Goal: Transaction & Acquisition: Obtain resource

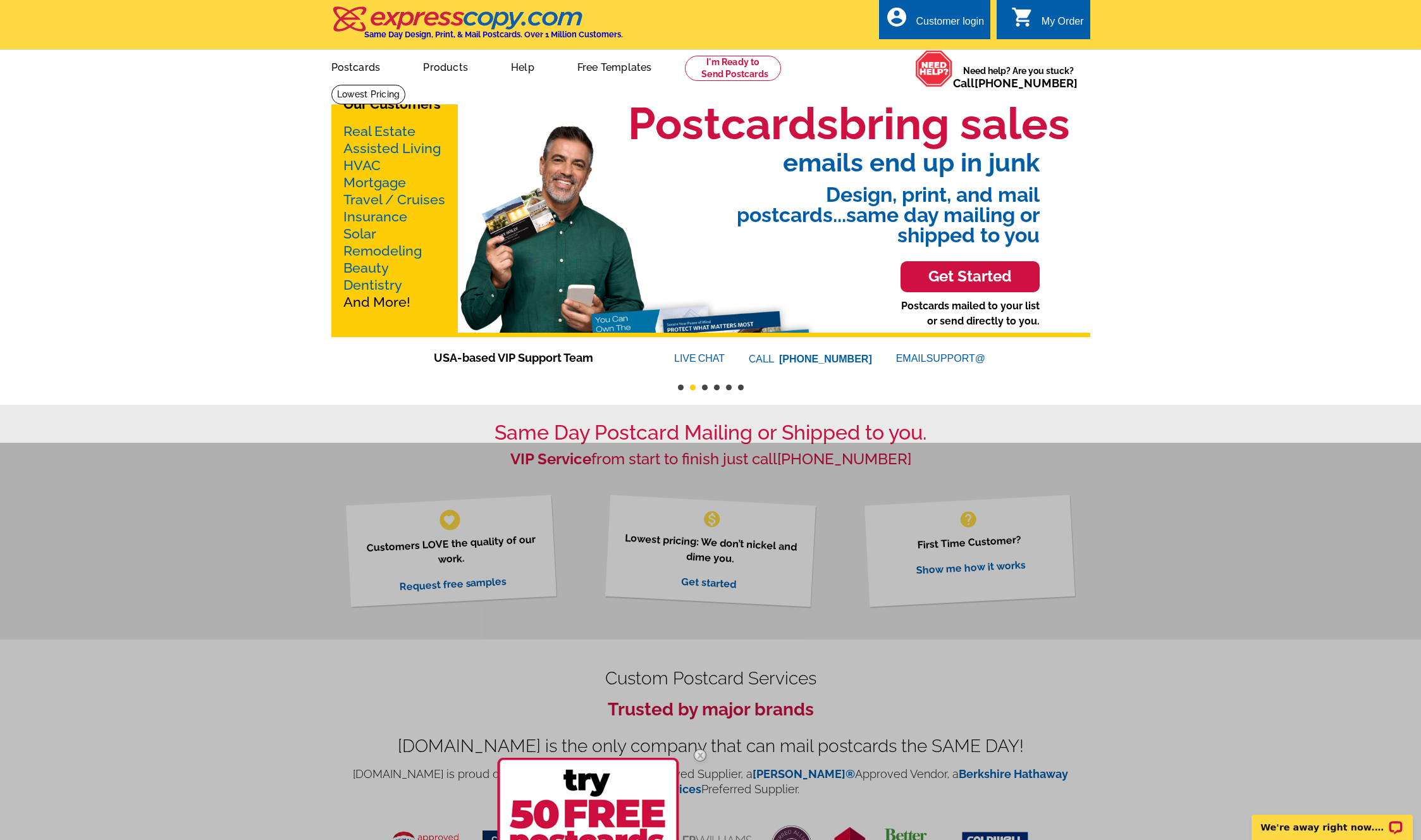
click at [378, 130] on link "Real Estate" at bounding box center [380, 131] width 72 height 16
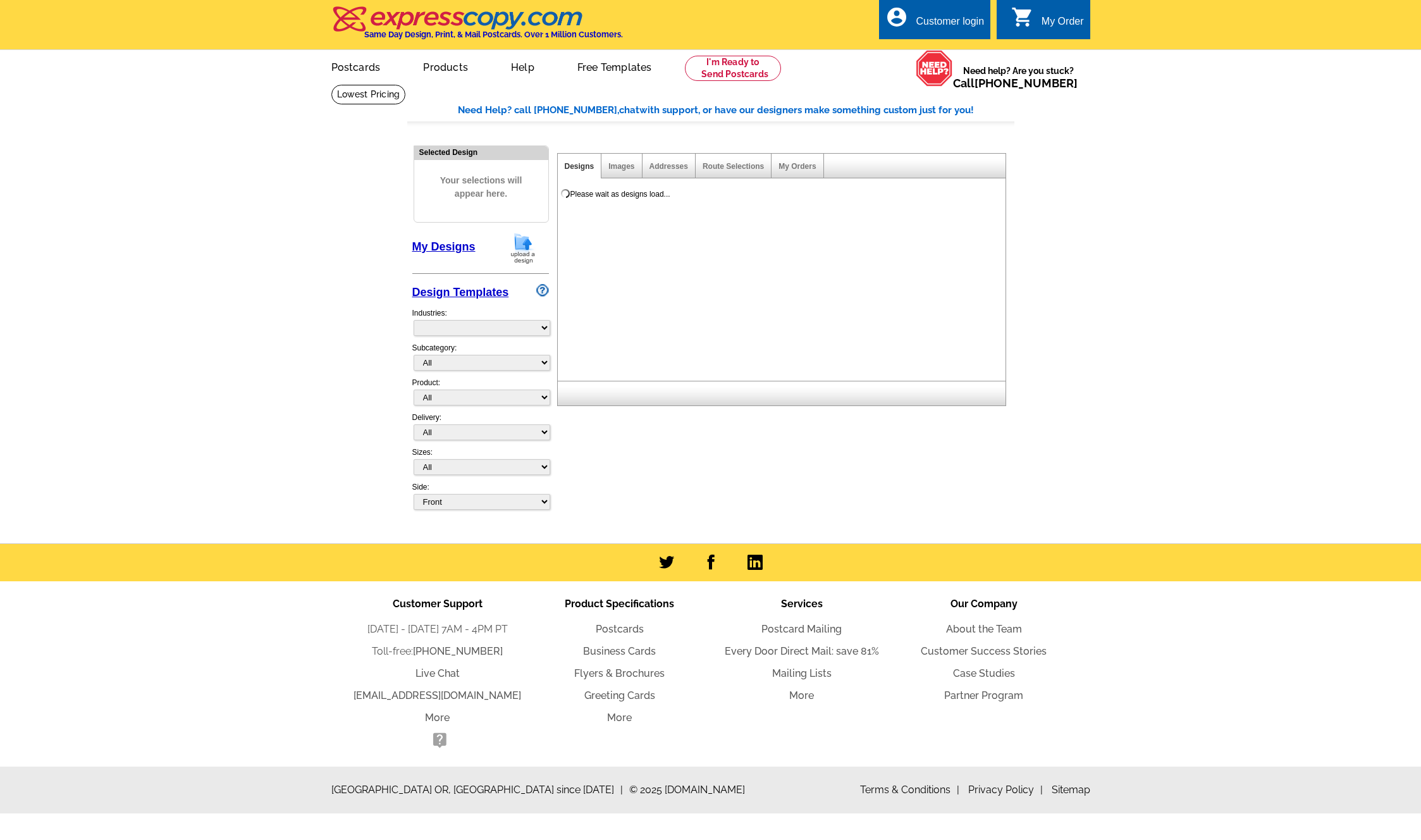
select select "785"
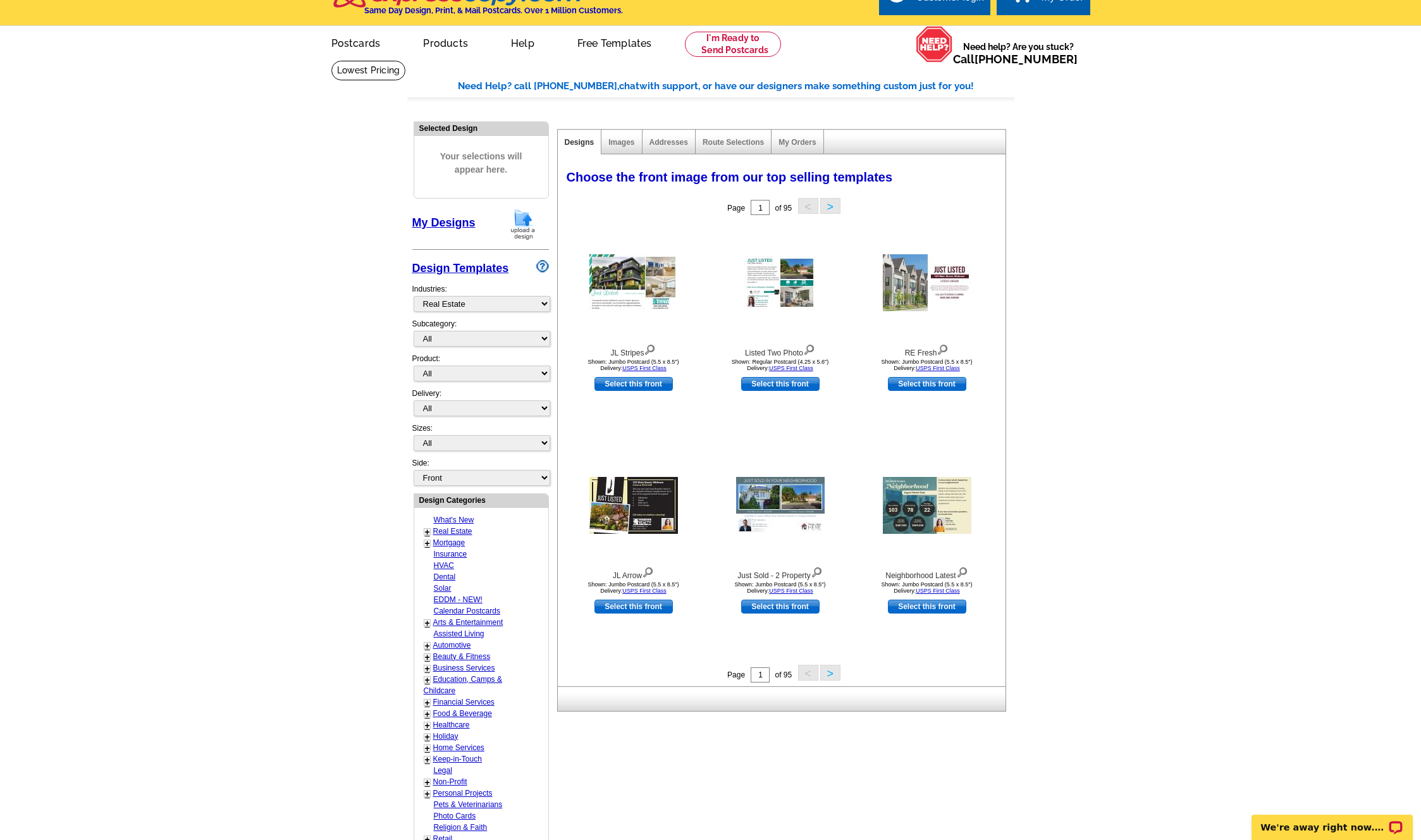
scroll to position [63, 0]
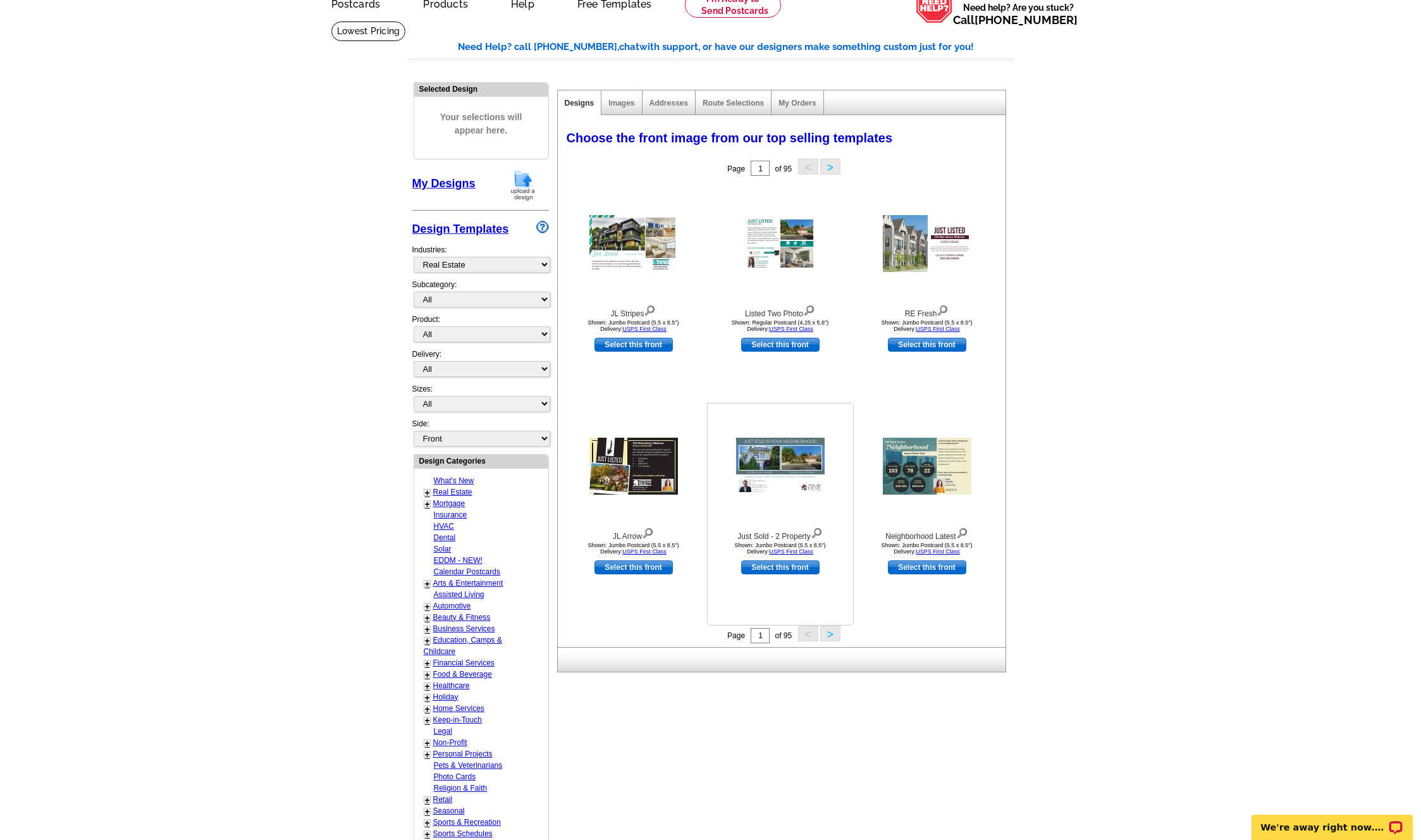
click at [785, 473] on img at bounding box center [780, 466] width 88 height 57
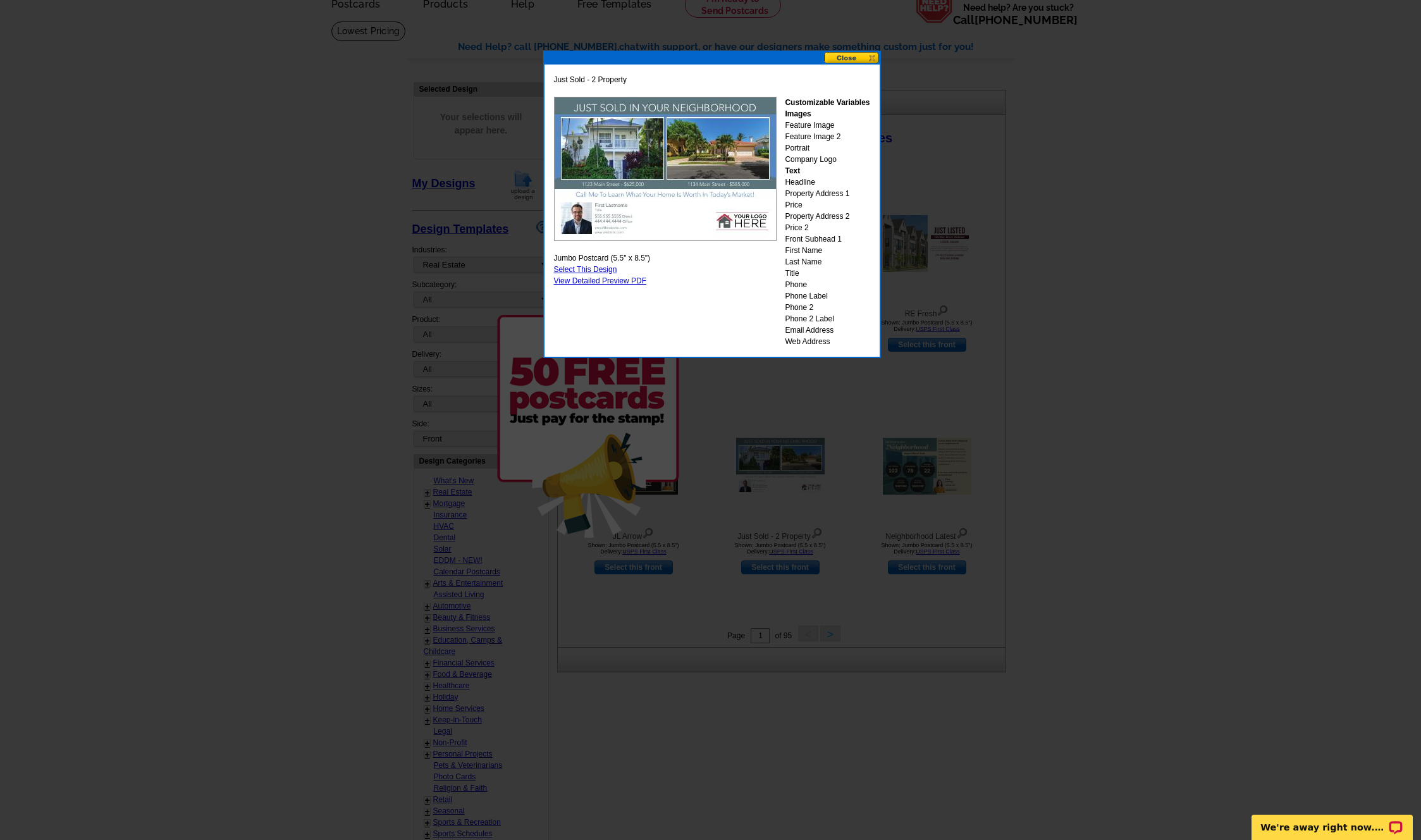
click at [848, 58] on button at bounding box center [852, 57] width 55 height 12
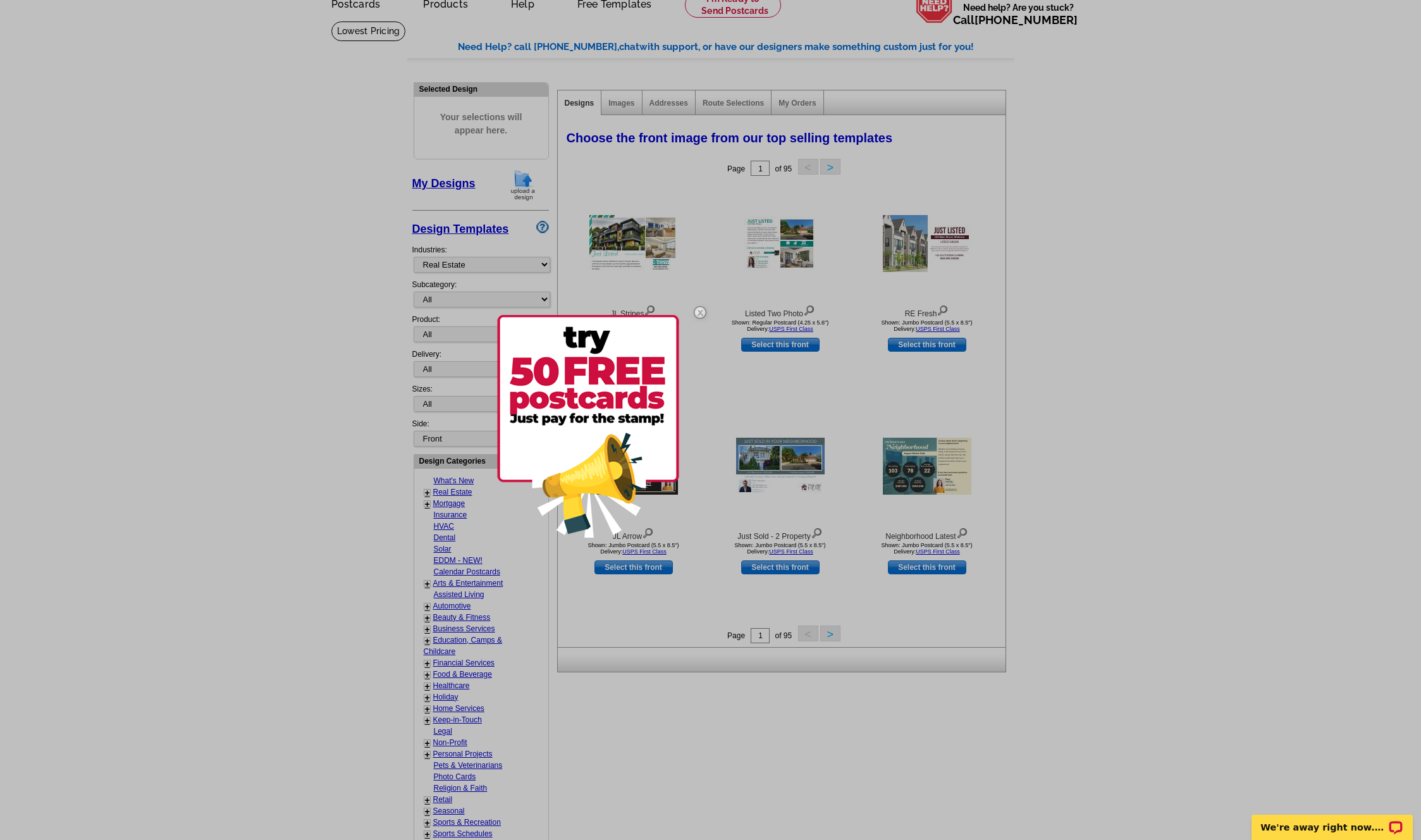
click at [694, 74] on div at bounding box center [710, 420] width 1421 height 840
click at [700, 308] on img at bounding box center [700, 313] width 37 height 37
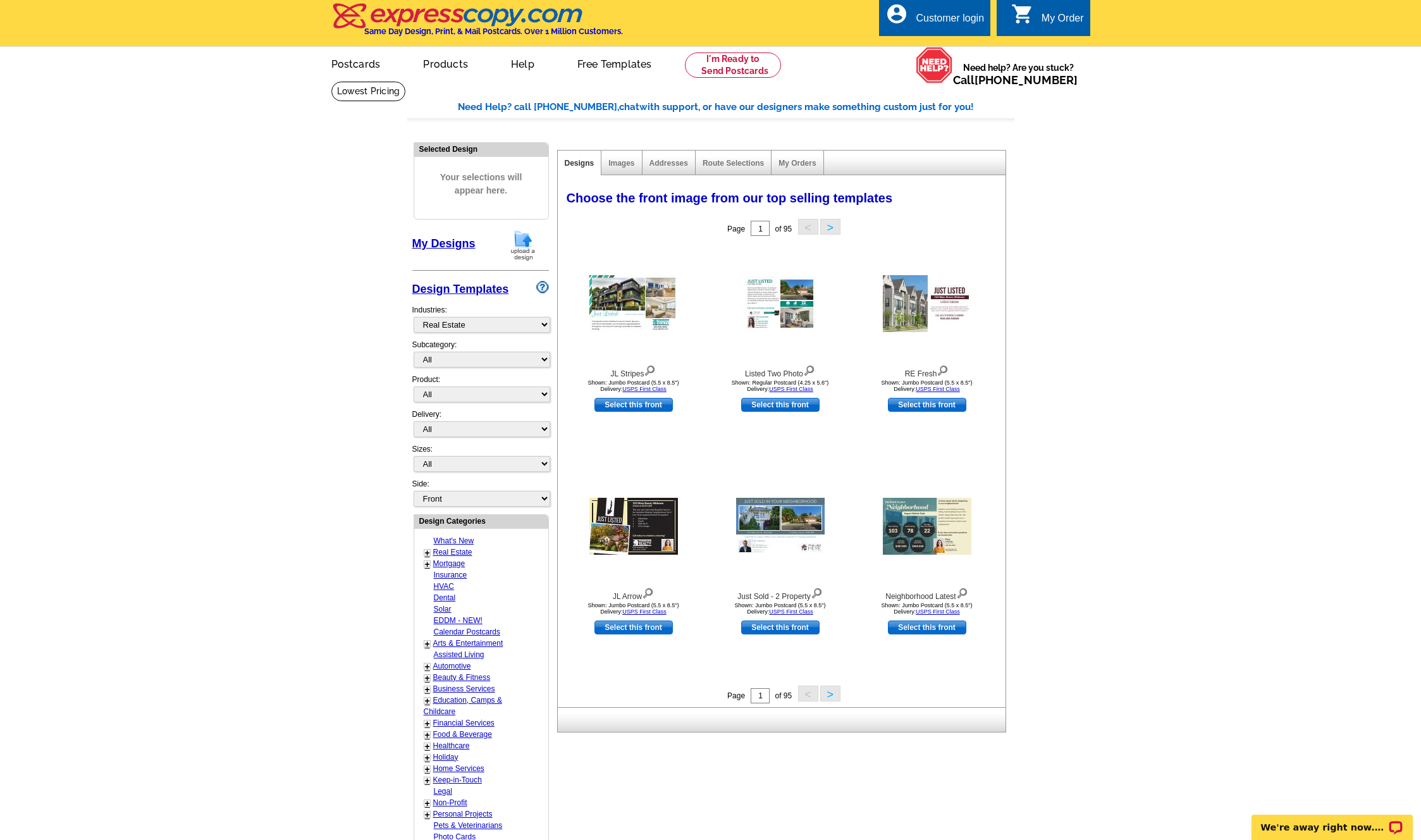
scroll to position [0, 0]
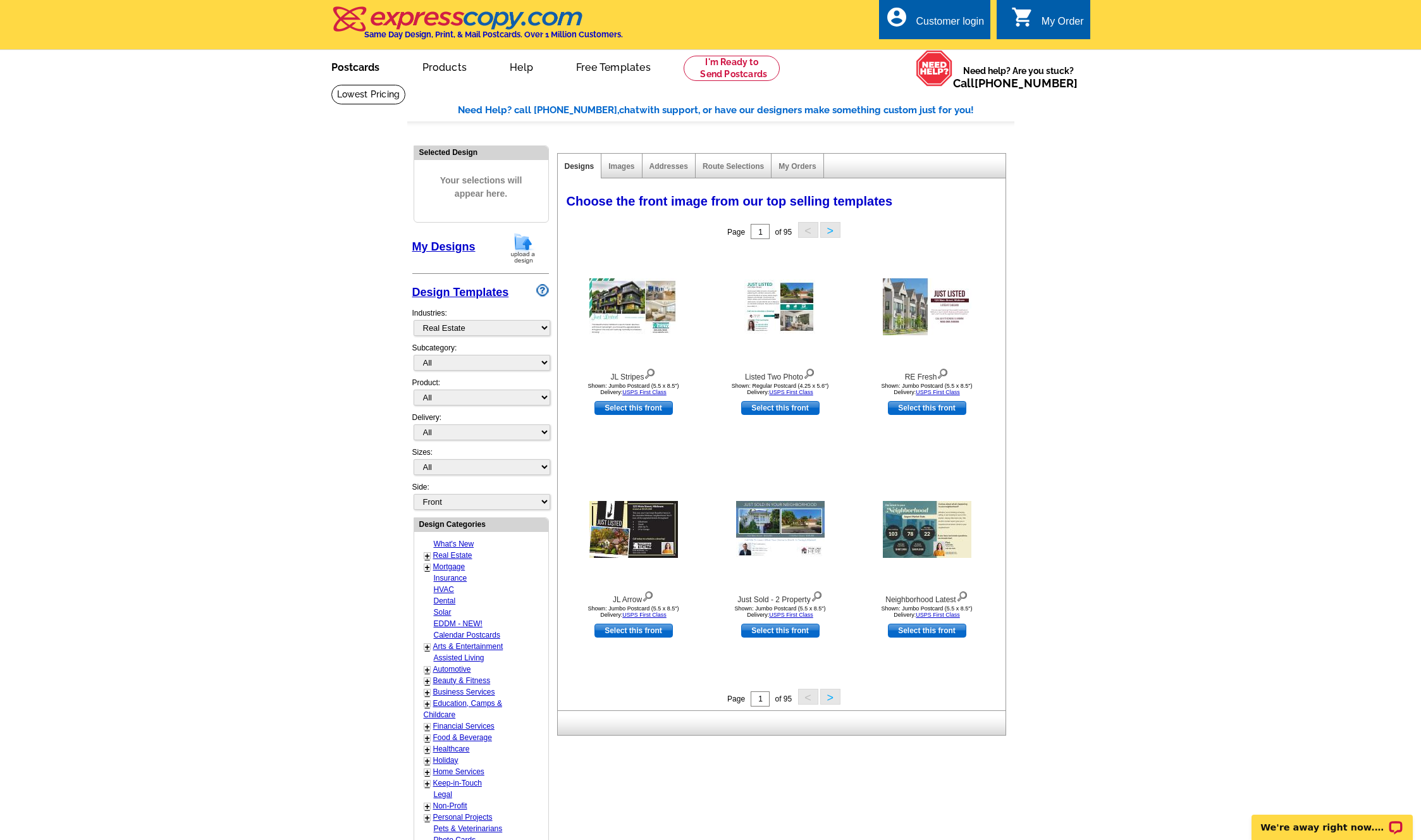
click at [357, 70] on link "Postcards" at bounding box center [355, 66] width 88 height 30
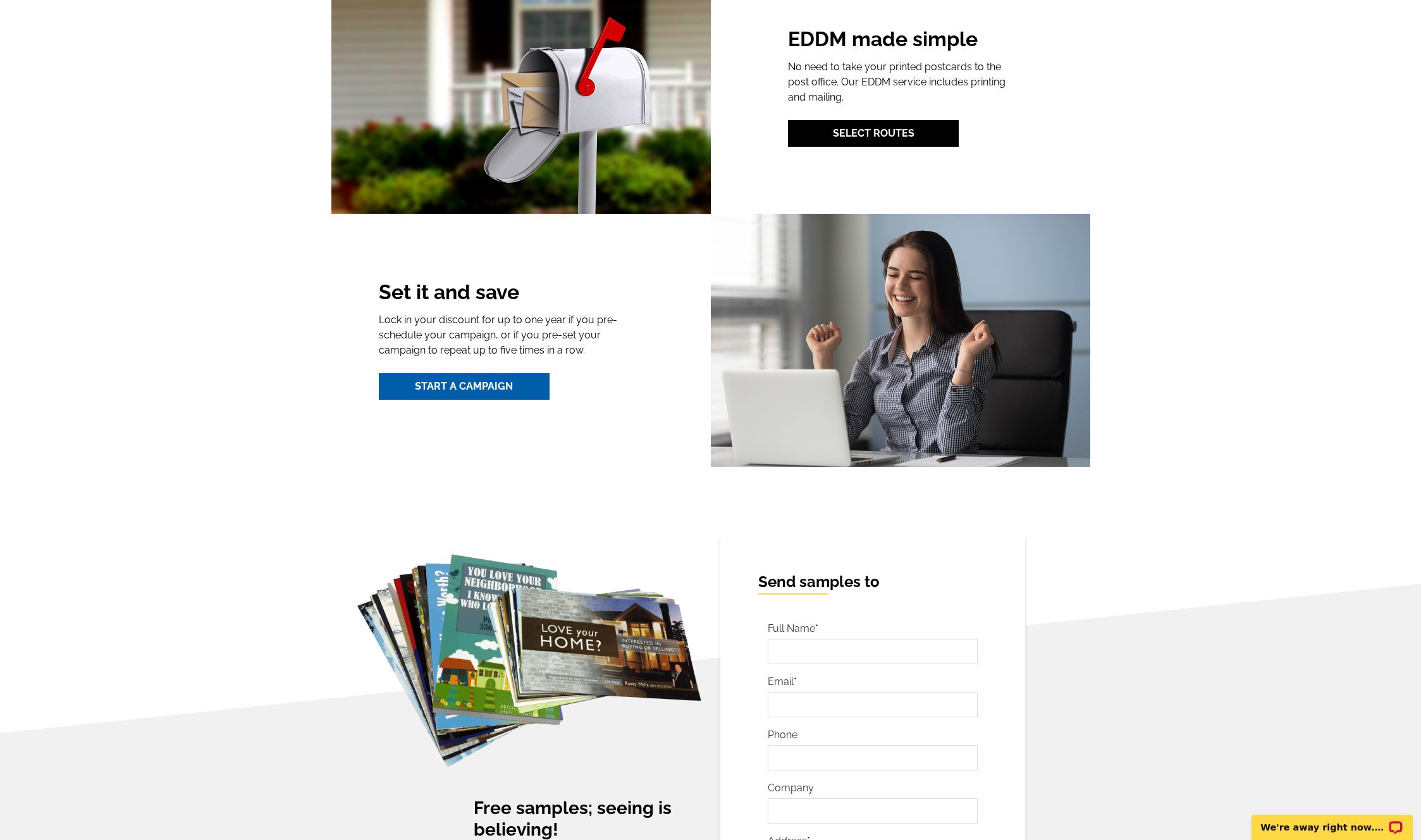
scroll to position [1644, 0]
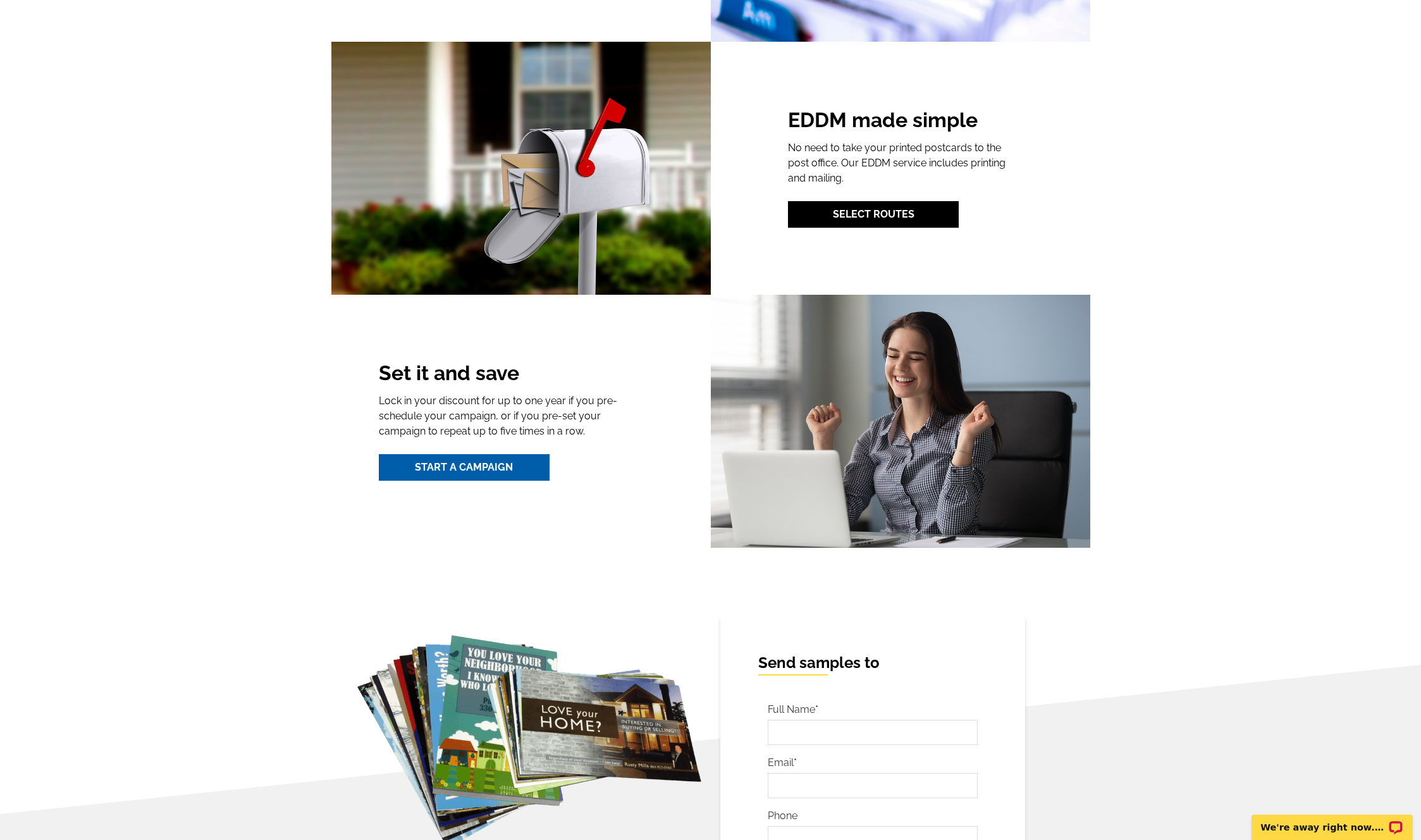
click at [901, 189] on div "EDDM made simple No need to take your printed postcards to the post office. Our…" at bounding box center [900, 167] width 224 height 118
click at [910, 213] on link "Select Routes" at bounding box center [874, 214] width 171 height 26
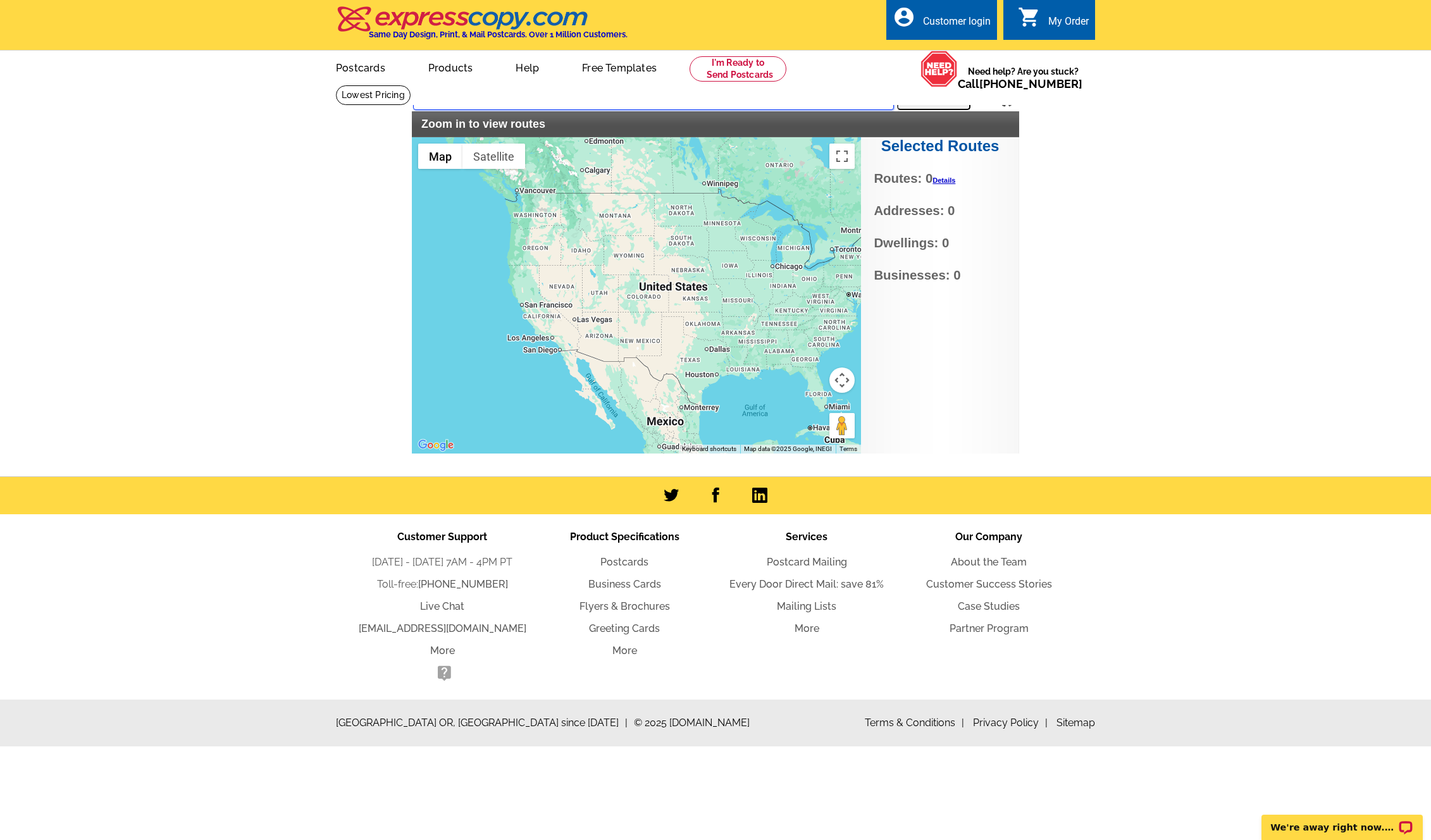
click at [548, 104] on input "text" at bounding box center [653, 98] width 481 height 22
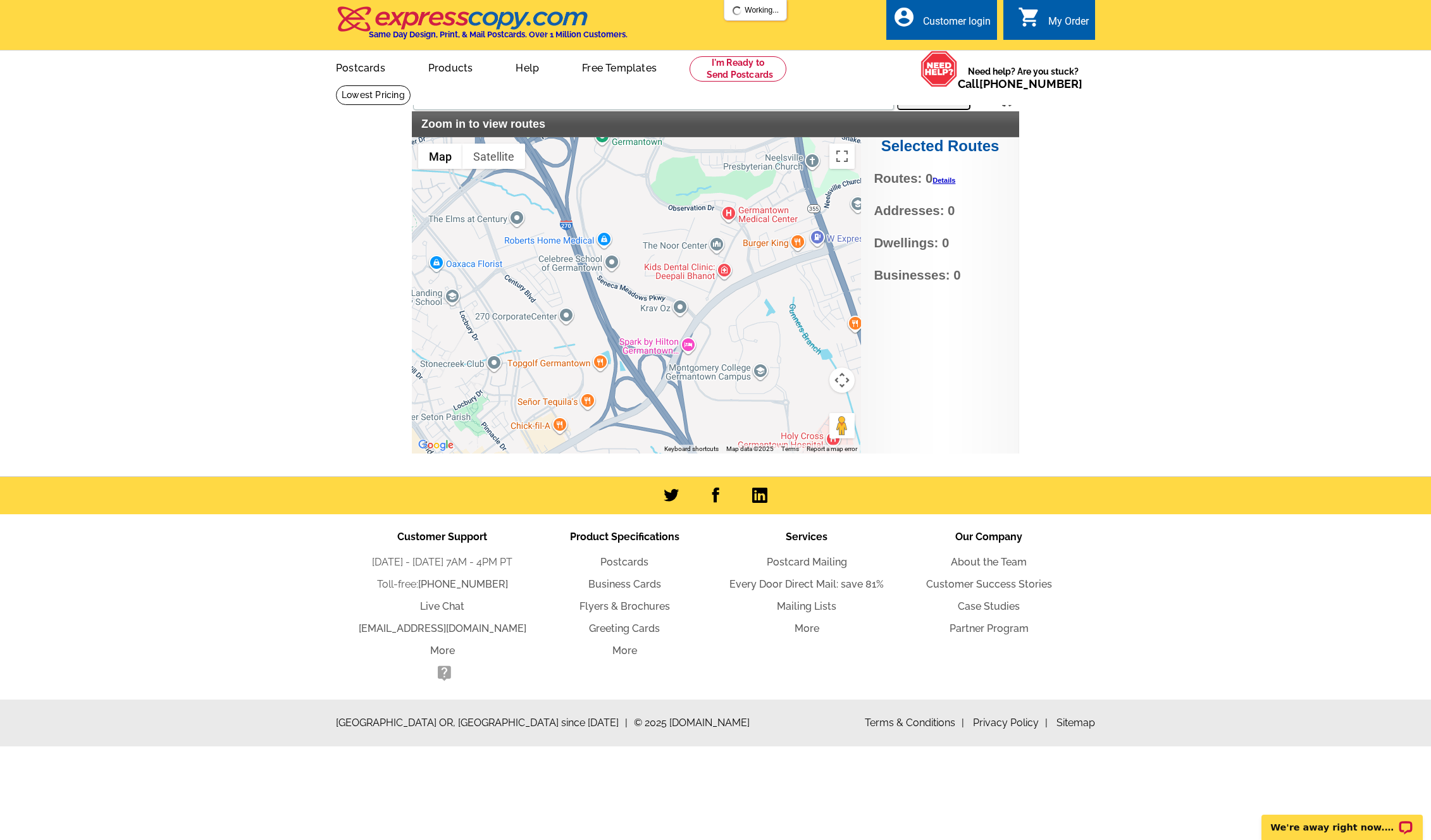
drag, startPoint x: 528, startPoint y: 204, endPoint x: 534, endPoint y: 248, distance: 44.4
click at [534, 248] on div at bounding box center [636, 295] width 449 height 317
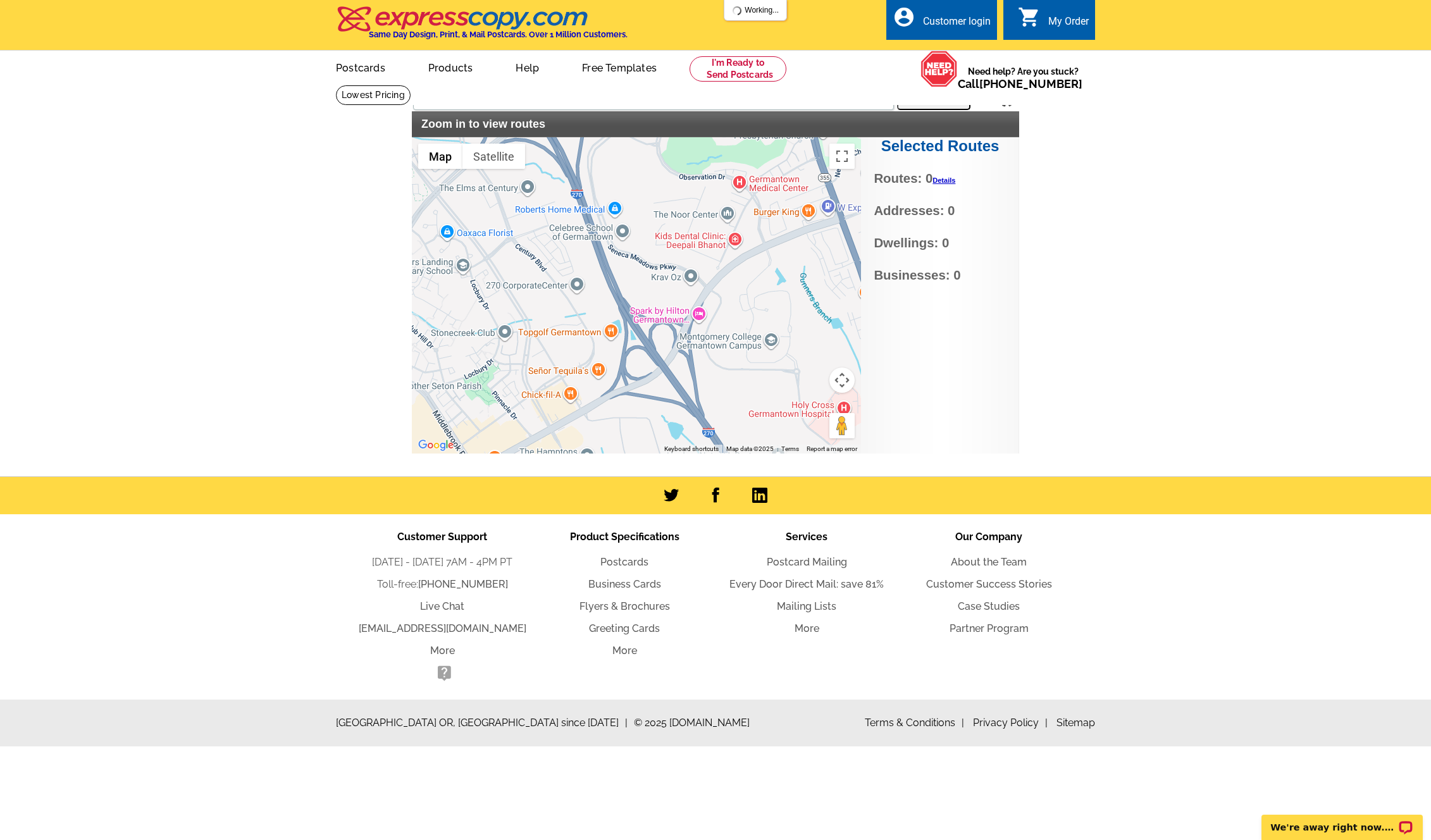
click at [937, 176] on span "Routes: 0 Details" at bounding box center [939, 179] width 132 height 19
click at [946, 178] on link "Details" at bounding box center [943, 181] width 22 height 8
click at [1079, 227] on main "Settings Display PO Boxes 20209 Thunderhead Way, Germantown, MD Search Zoom in …" at bounding box center [715, 281] width 1431 height 392
click at [1003, 101] on img at bounding box center [1006, 98] width 19 height 19
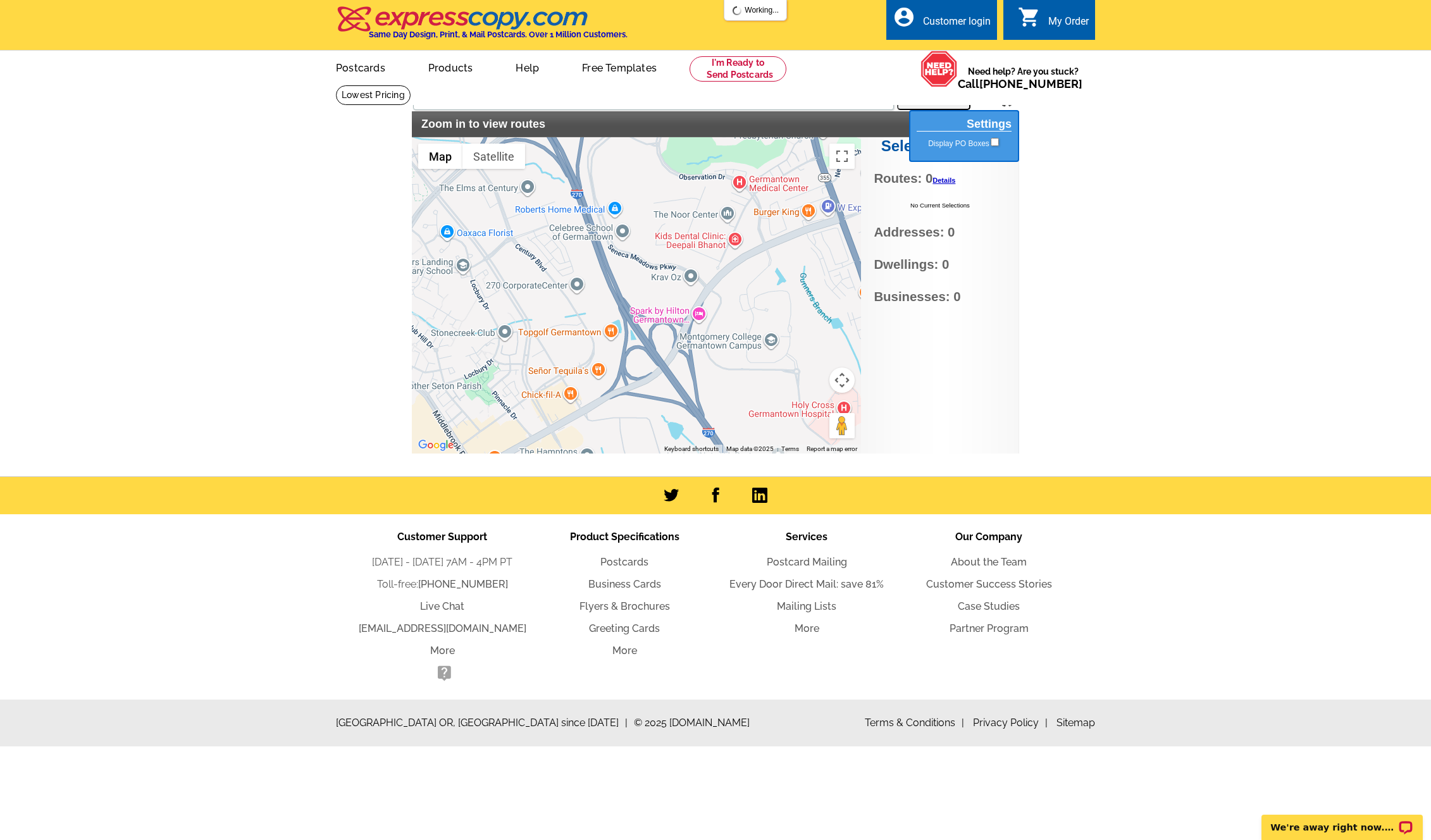
click at [1079, 192] on main "Settings Display PO Boxes 20209 Thunderhead Way, Germantown, MD Search Zoom in …" at bounding box center [715, 281] width 1431 height 392
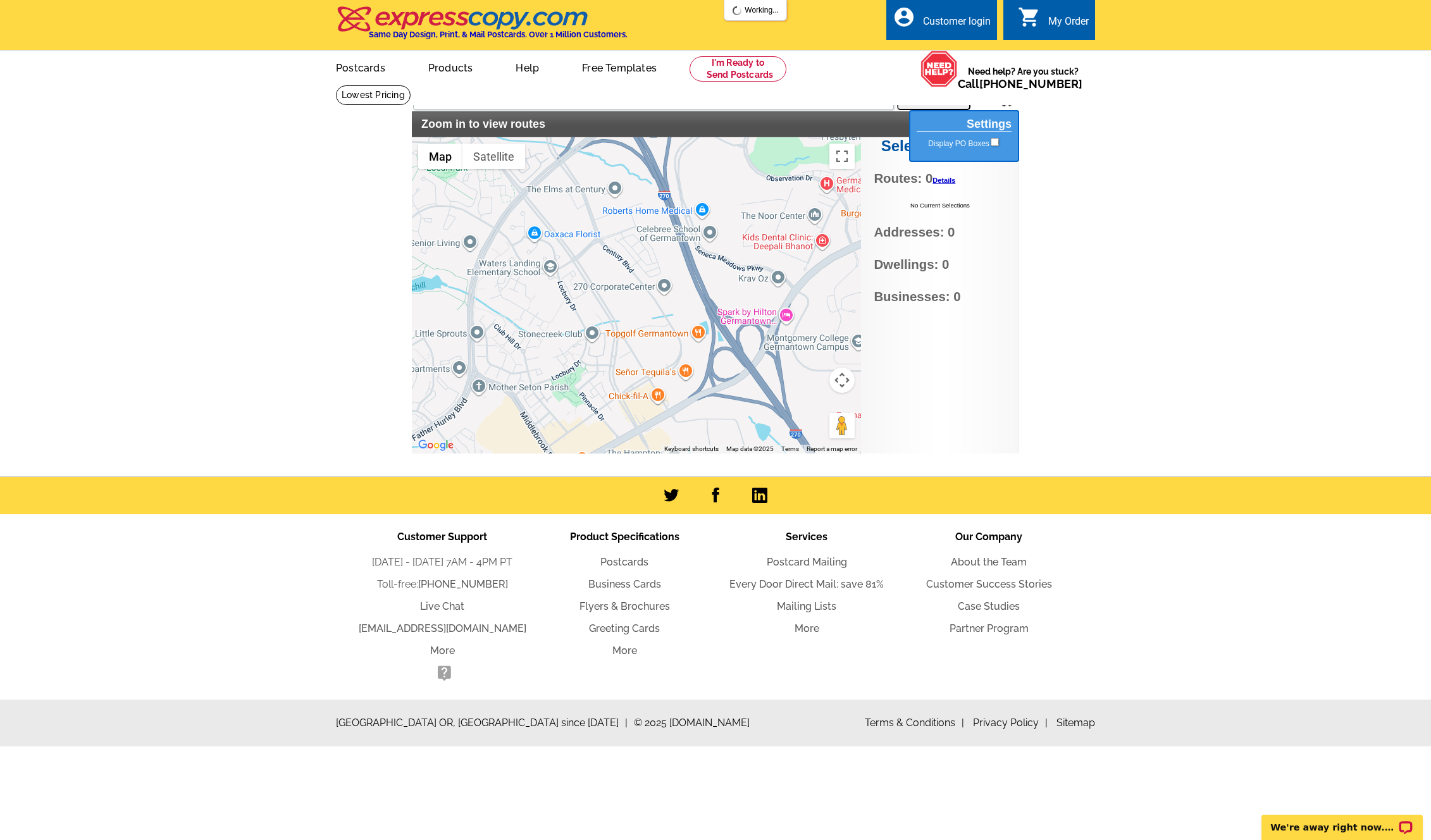
drag, startPoint x: 612, startPoint y: 264, endPoint x: 700, endPoint y: 266, distance: 88.0
click at [700, 266] on div at bounding box center [636, 295] width 449 height 317
click at [511, 124] on h2 "Zoom in to view routes" at bounding box center [716, 124] width 589 height 14
drag, startPoint x: 998, startPoint y: 101, endPoint x: 1005, endPoint y: 101, distance: 7.0
click at [1005, 101] on div "Settings Display PO Boxes 20209 Thunderhead Way, Germantown, MD Search Zoom in …" at bounding box center [715, 269] width 607 height 369
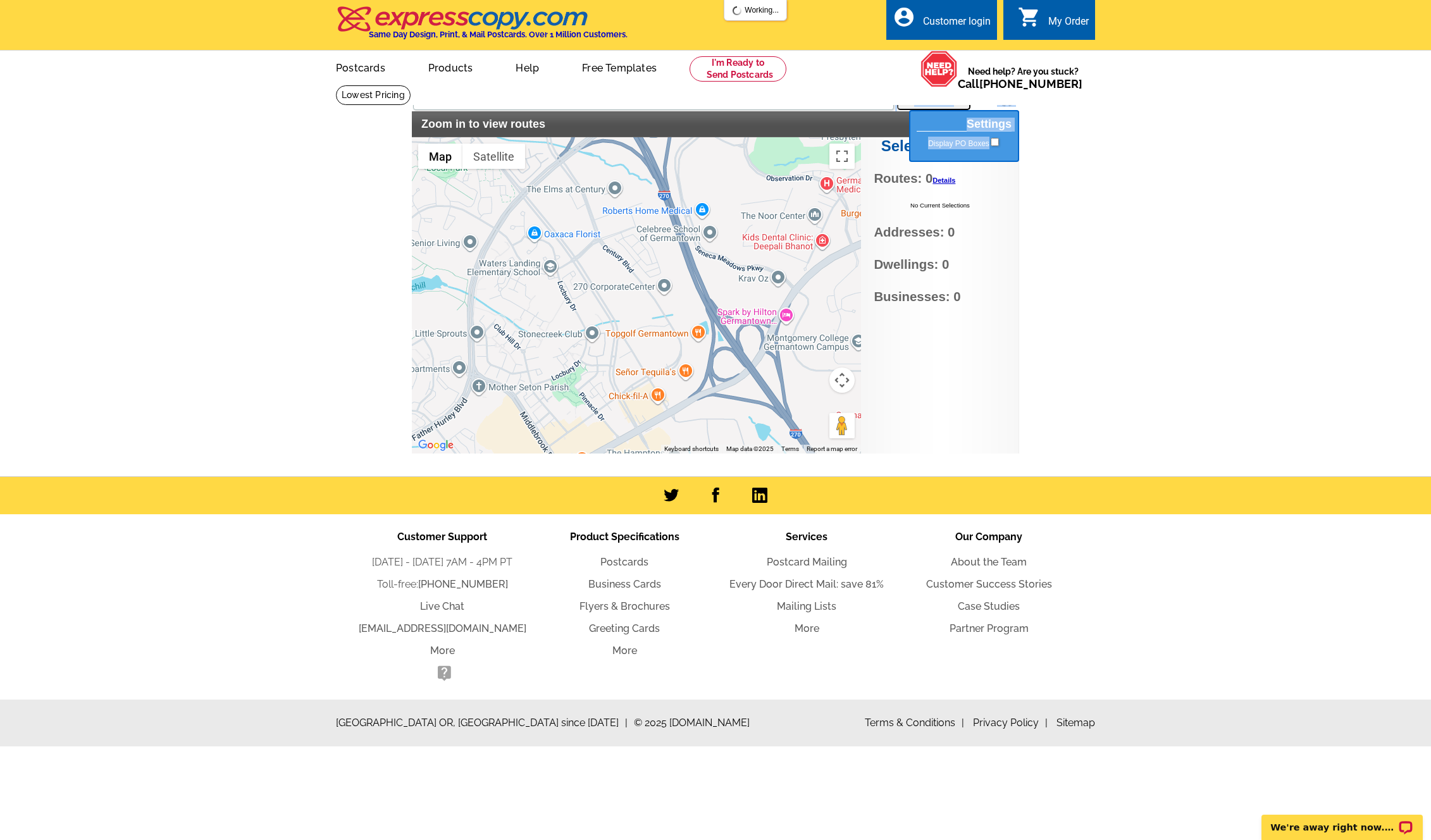
click at [1006, 103] on img at bounding box center [1006, 98] width 19 height 19
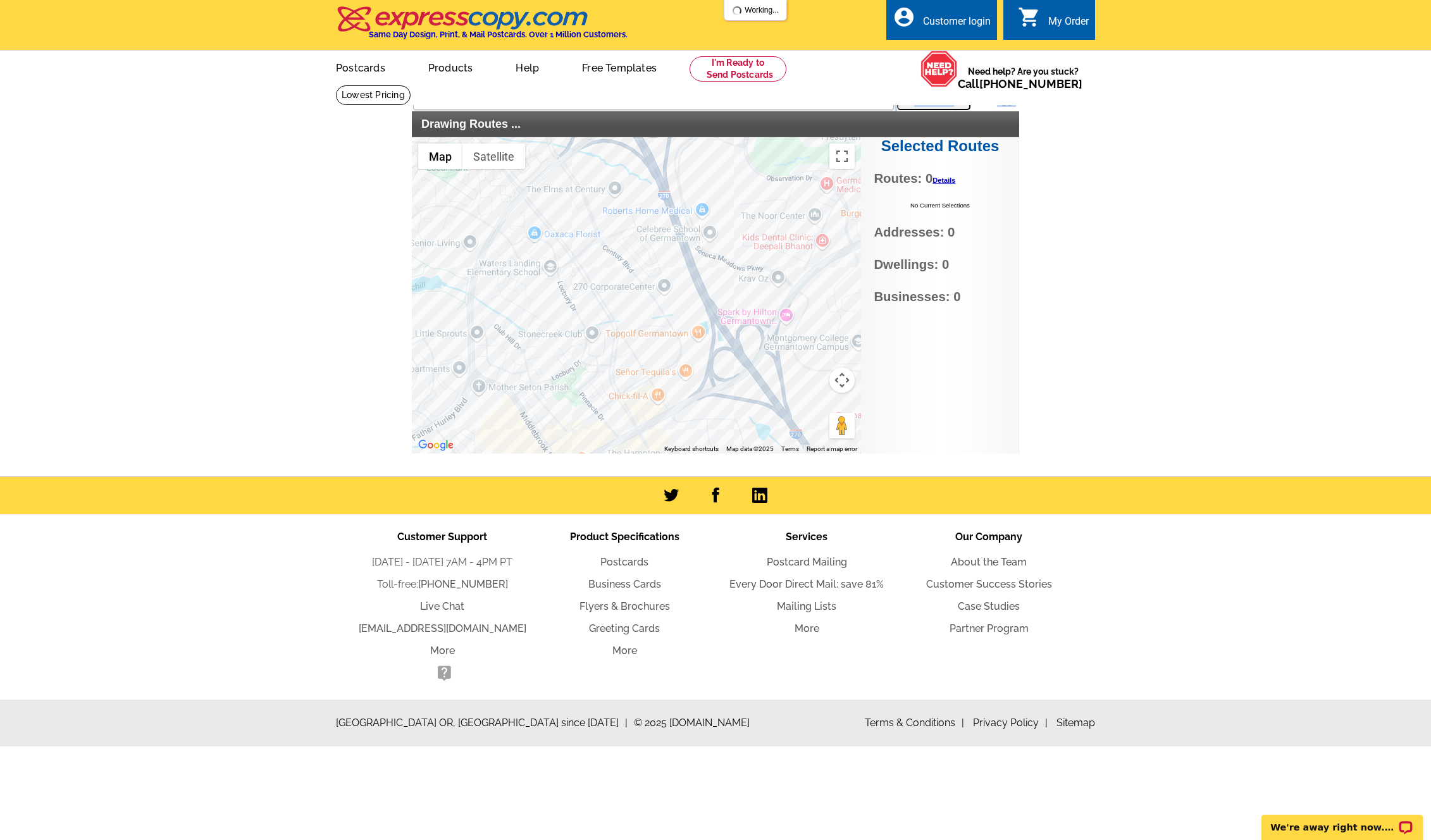
click at [924, 102] on button "Search" at bounding box center [935, 97] width 74 height 25
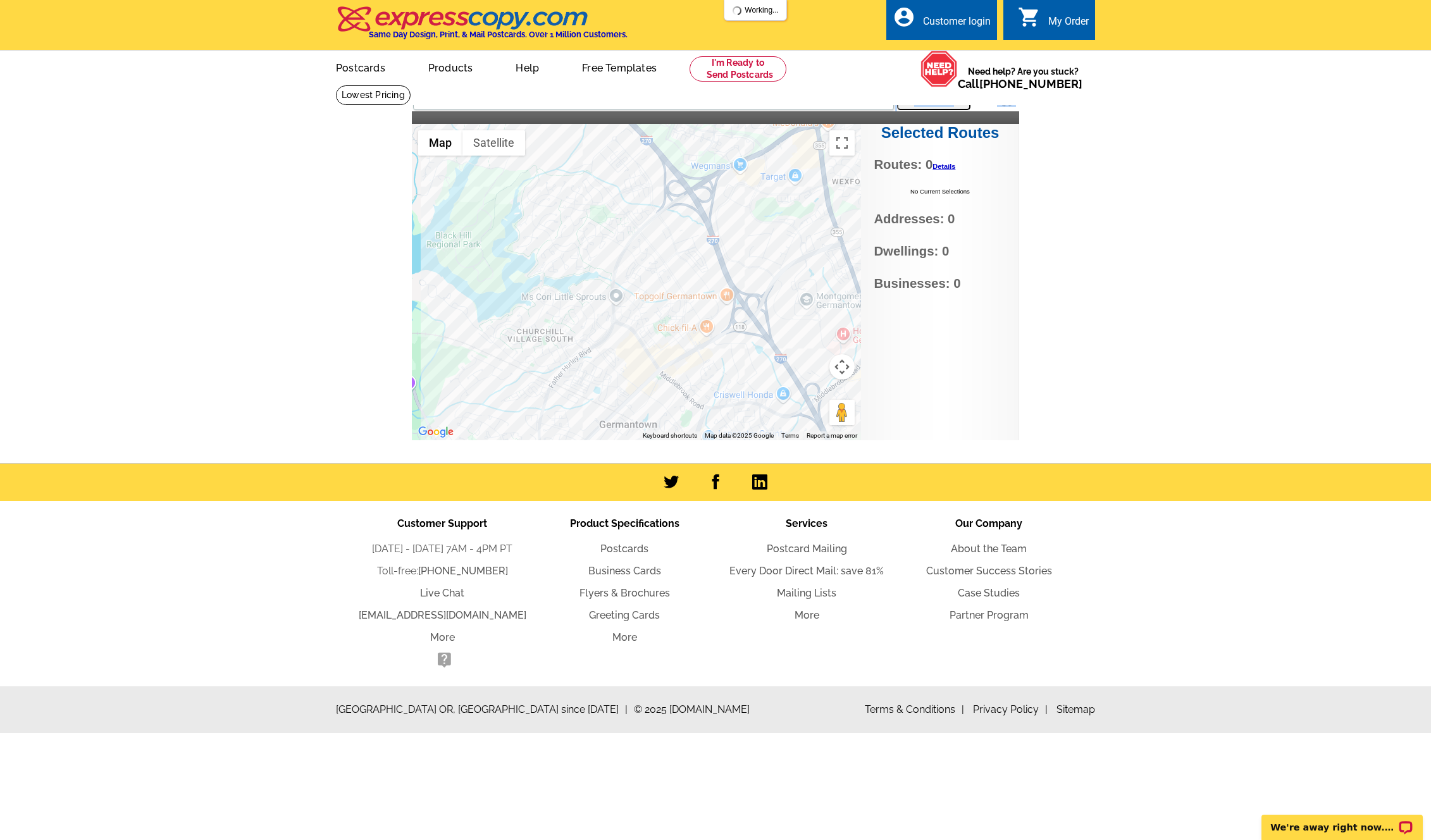
click at [924, 102] on button "Search" at bounding box center [935, 97] width 74 height 25
click at [530, 103] on input "20209 Thunderhead Way, Germantown, MD" at bounding box center [653, 98] width 481 height 22
drag, startPoint x: 626, startPoint y: 98, endPoint x: 528, endPoint y: 103, distance: 98.1
click at [528, 103] on input "20209 Thunderhead Way, Germantown, MD" at bounding box center [653, 98] width 481 height 22
type input "20209 Thunderhead Way"
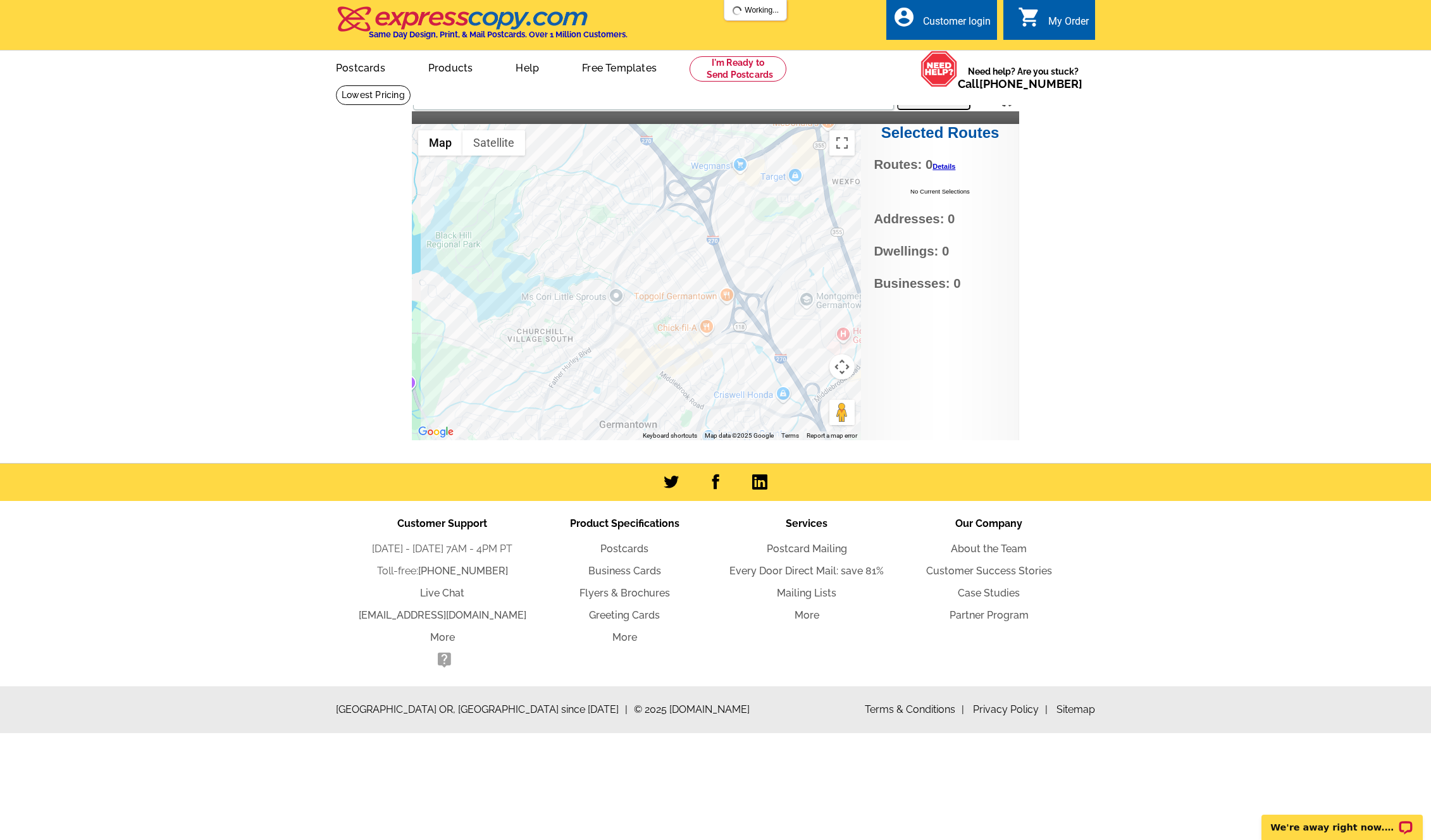
click at [937, 99] on button "Search" at bounding box center [935, 97] width 74 height 25
